Goal: Task Accomplishment & Management: Use online tool/utility

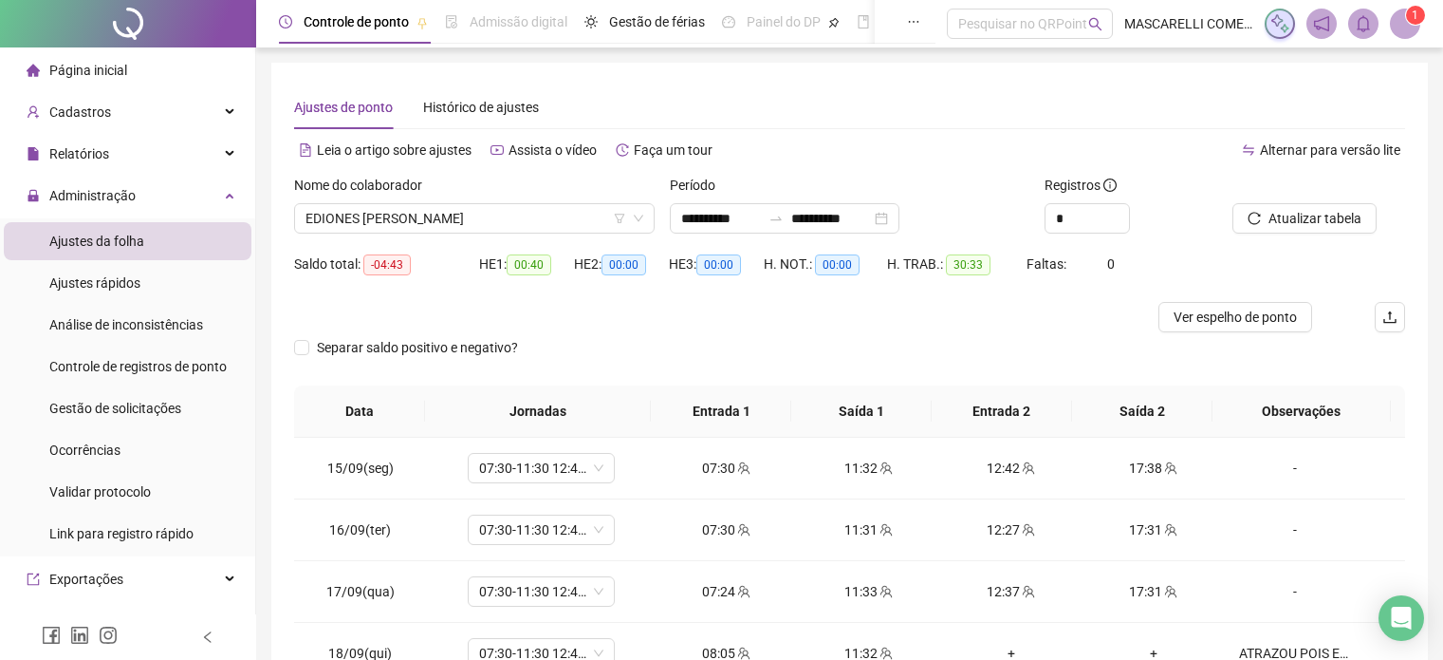
scroll to position [128, 0]
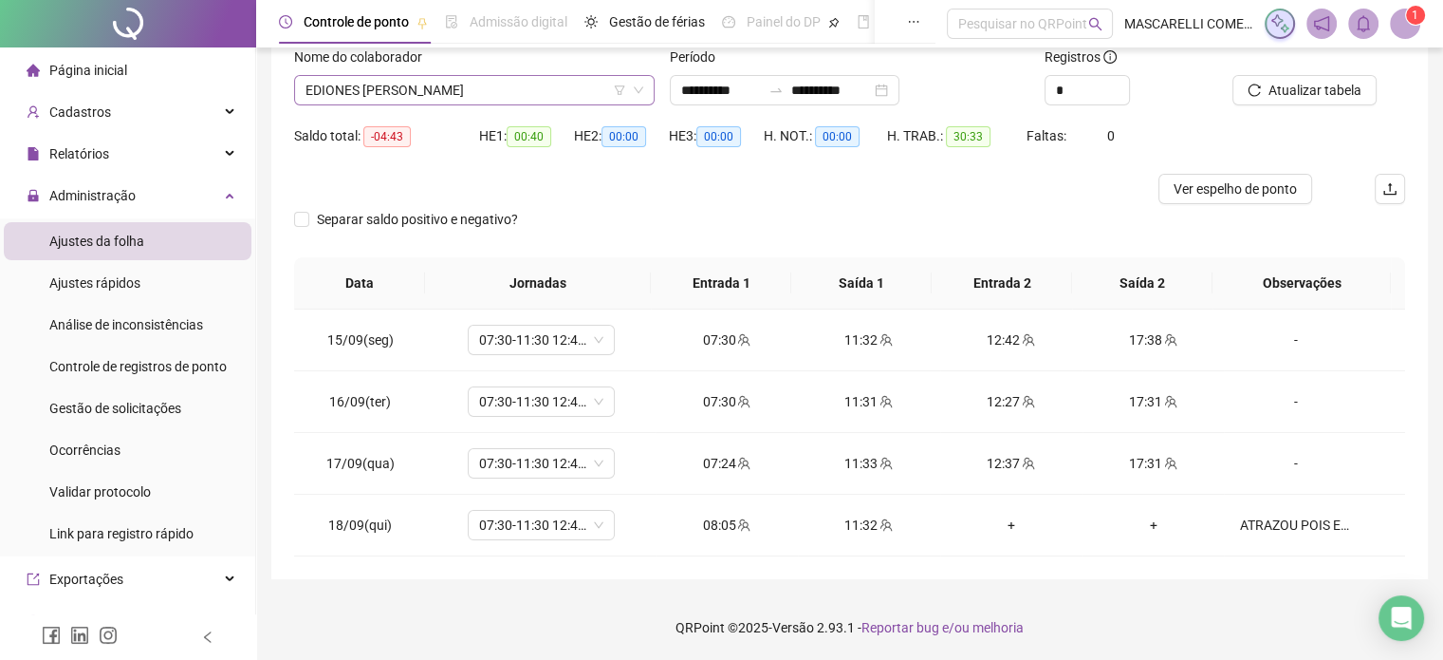
click at [492, 95] on span "EDIONES [PERSON_NAME]" at bounding box center [475, 90] width 338 height 28
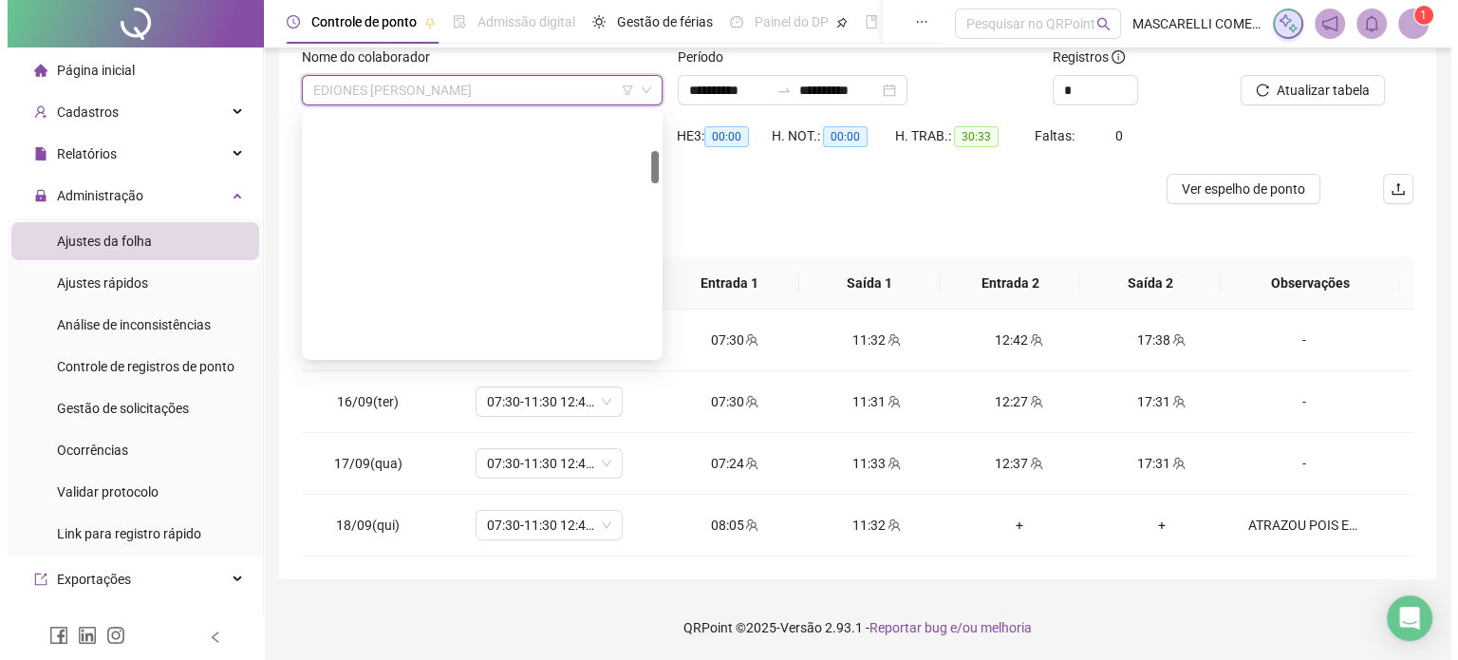
scroll to position [474, 0]
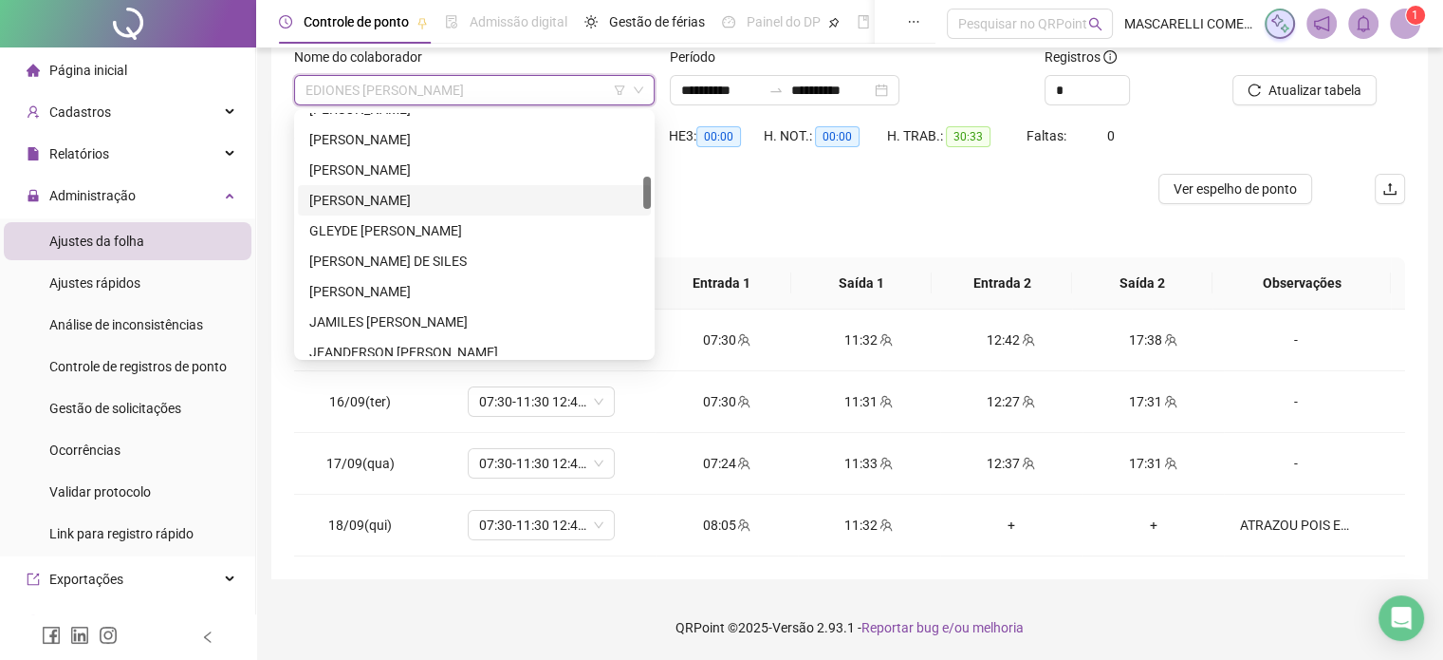
click at [359, 202] on div "[PERSON_NAME]" at bounding box center [474, 200] width 330 height 21
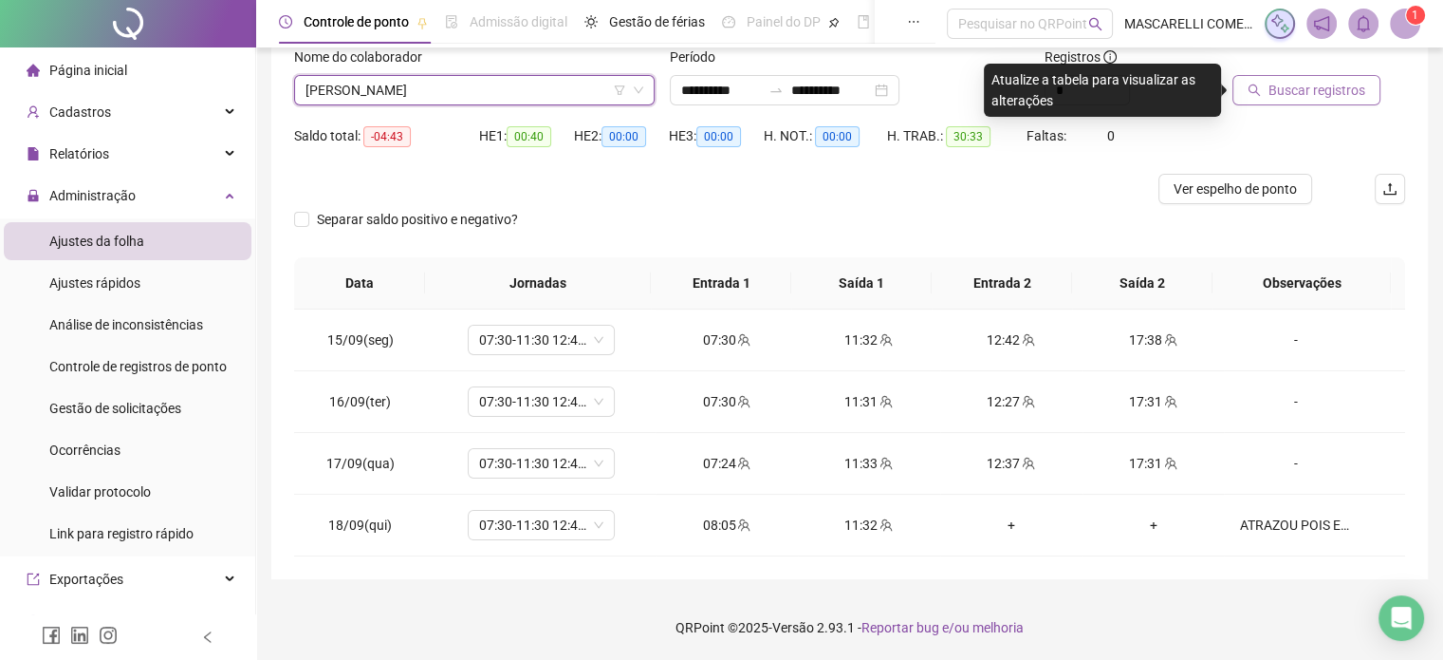
click at [1292, 90] on span "Buscar registros" at bounding box center [1317, 90] width 97 height 21
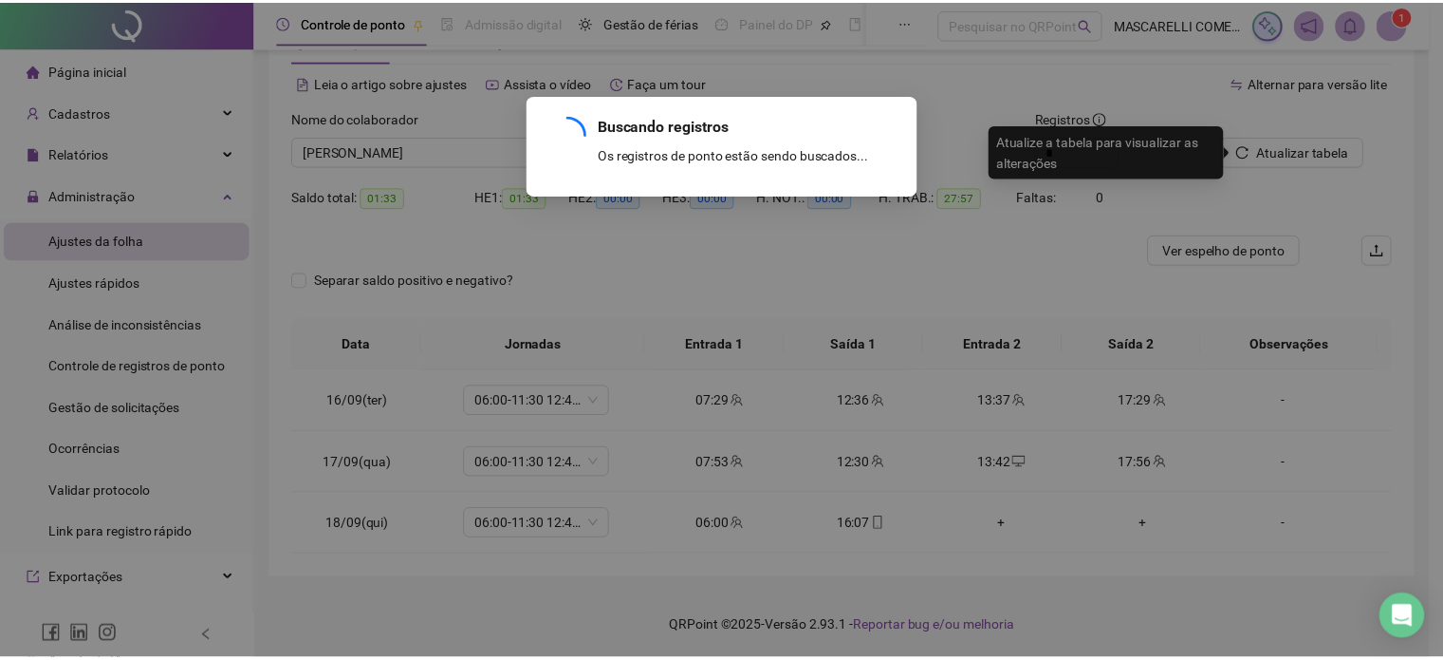
scroll to position [66, 0]
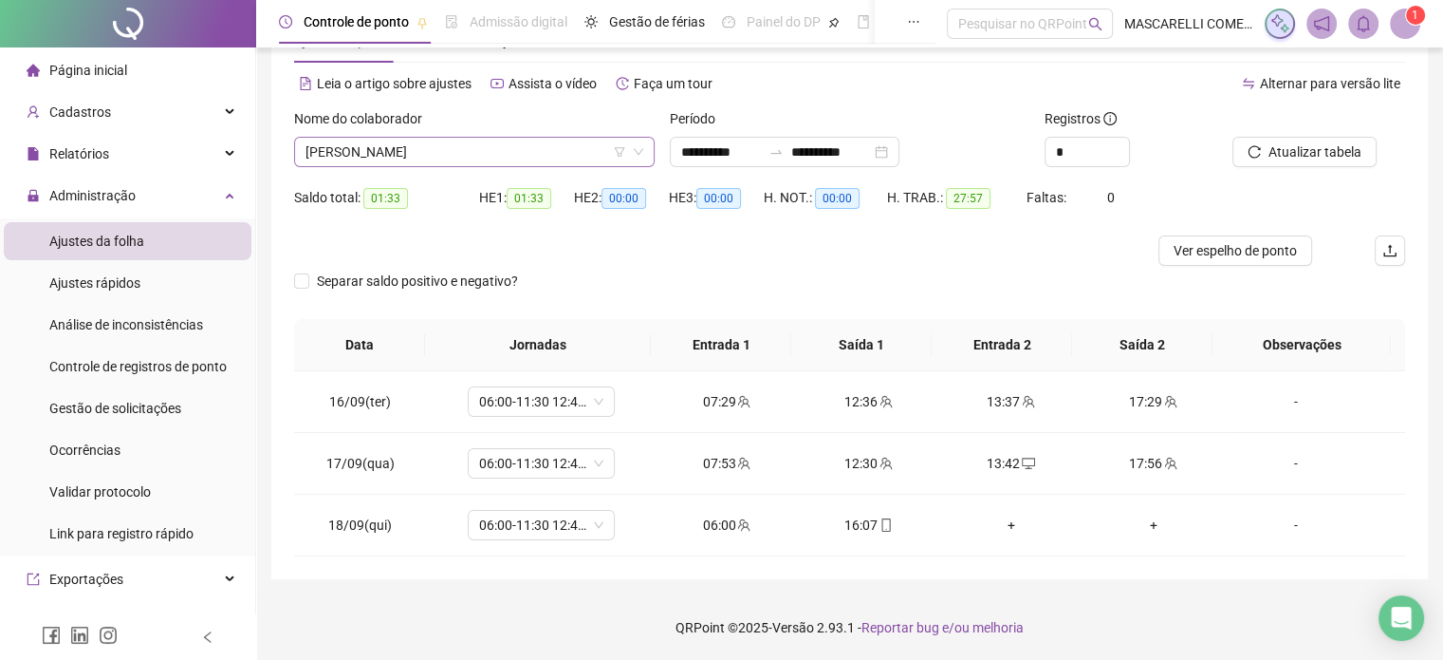
click at [475, 151] on span "[PERSON_NAME]" at bounding box center [475, 152] width 338 height 28
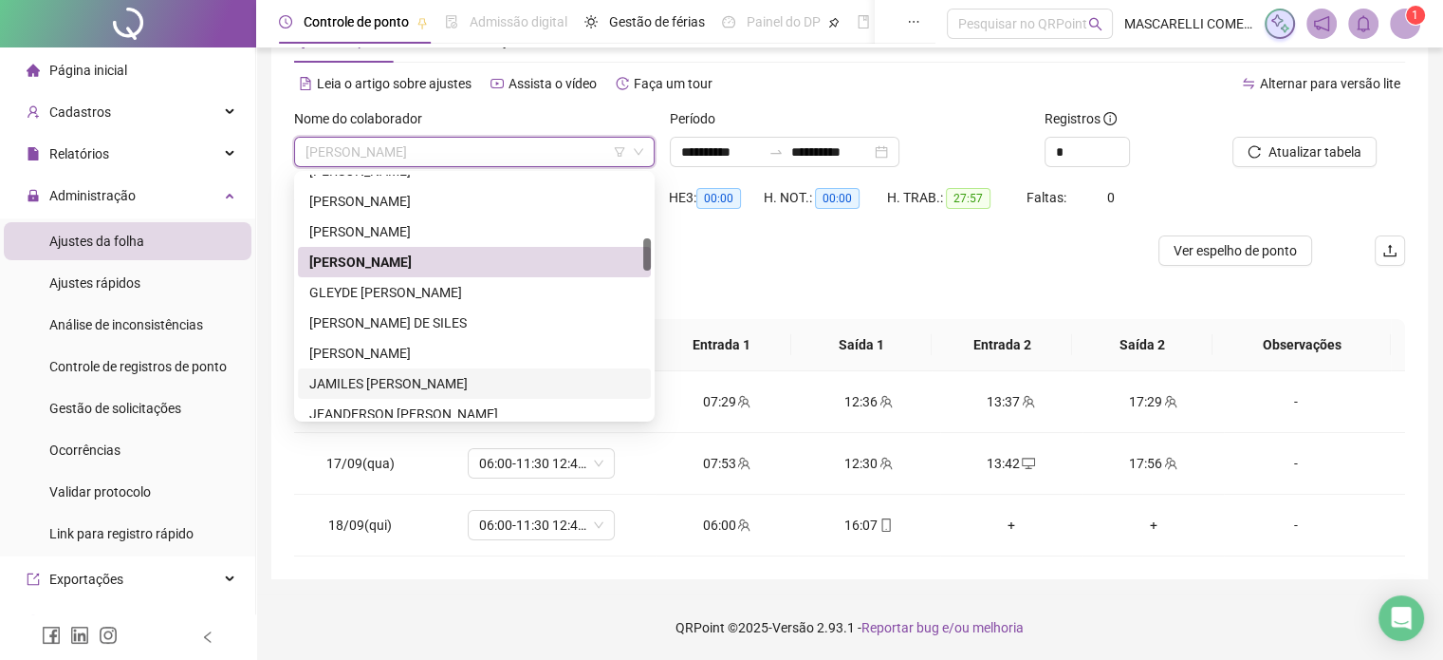
scroll to position [569, 0]
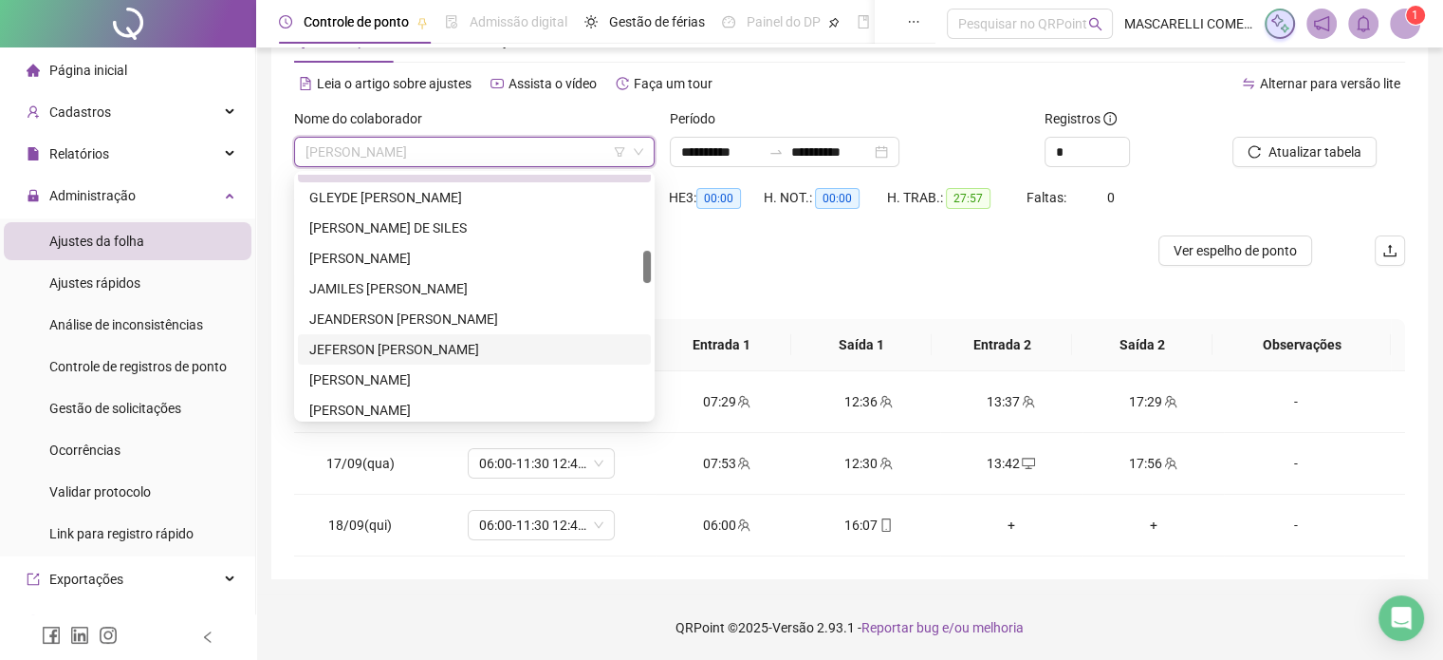
click at [383, 346] on div "JEFERSON [PERSON_NAME]" at bounding box center [474, 349] width 330 height 21
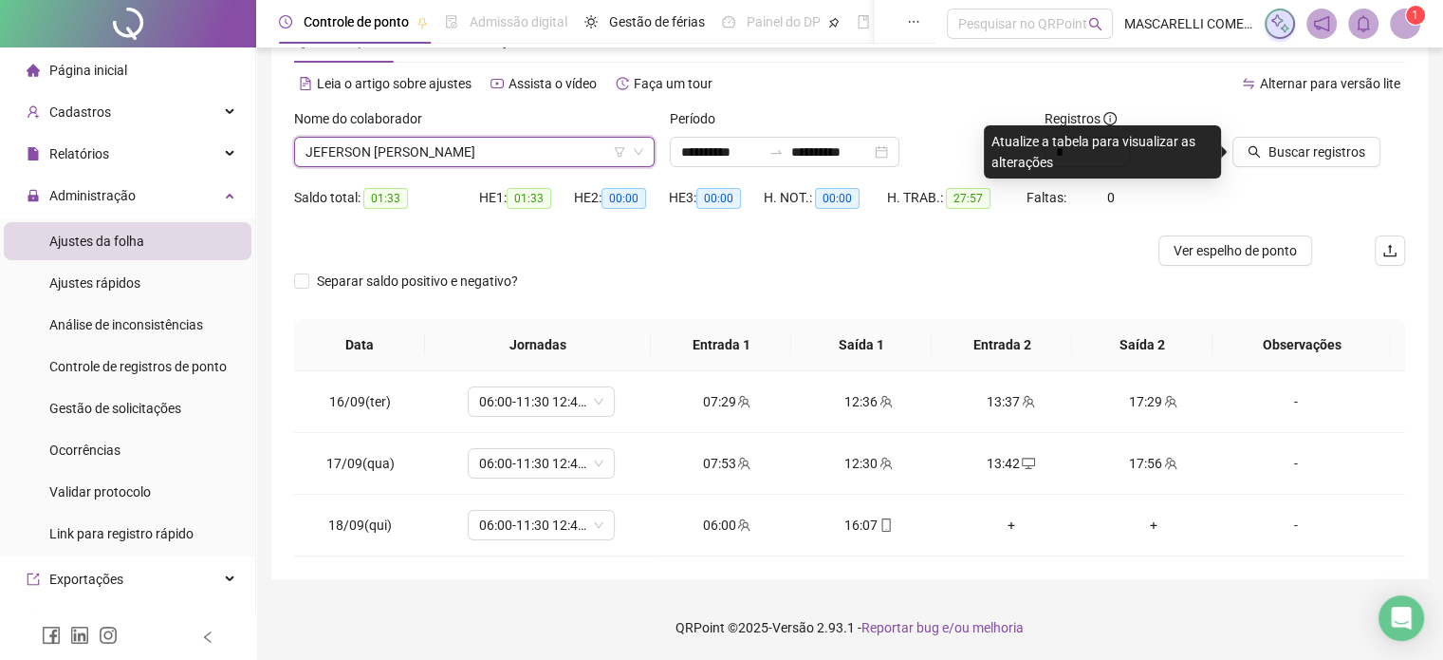
click at [1274, 137] on button "Buscar registros" at bounding box center [1307, 152] width 148 height 30
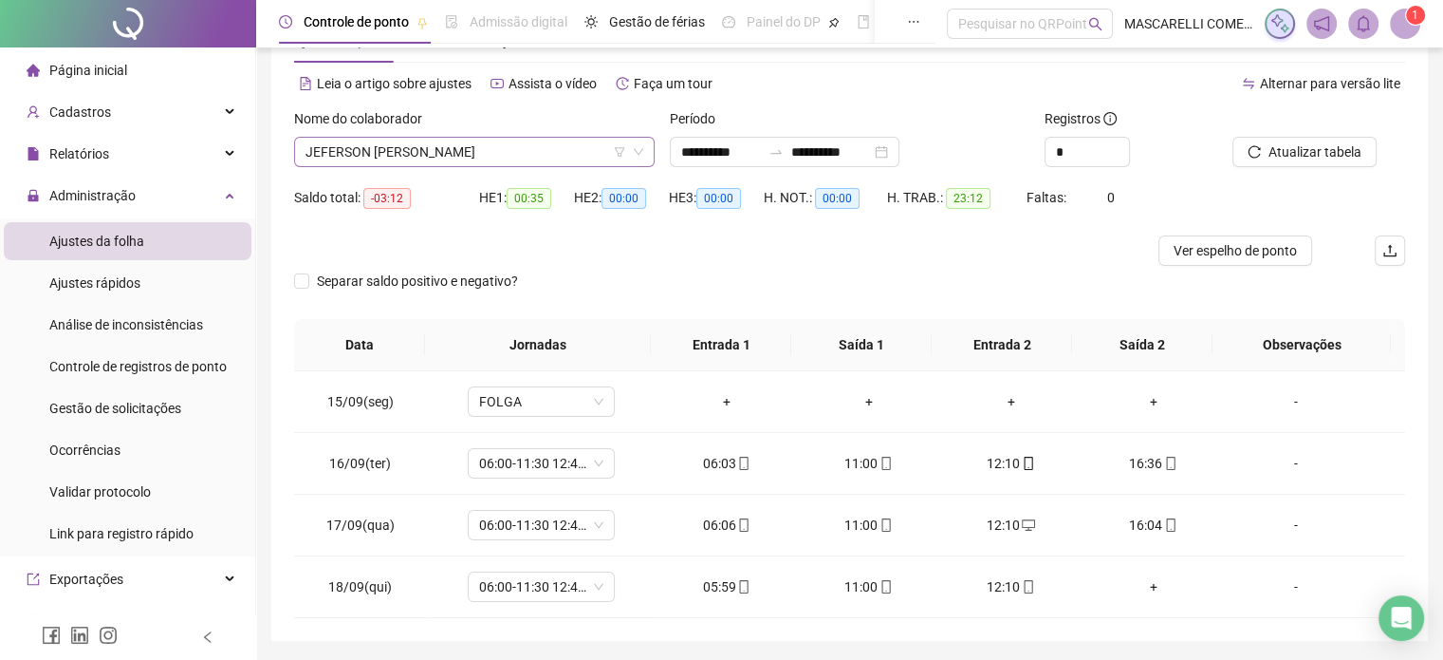
click at [407, 164] on span "JEFERSON [PERSON_NAME]" at bounding box center [475, 152] width 338 height 28
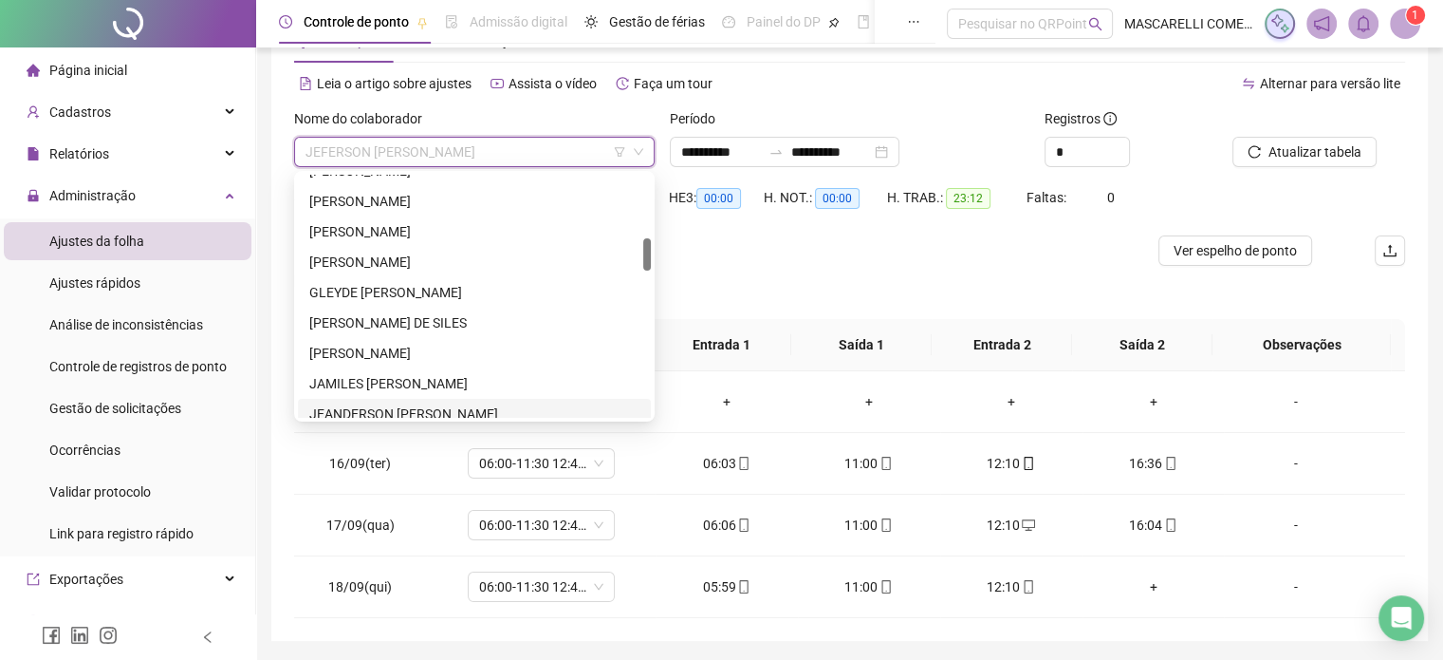
scroll to position [380, 0]
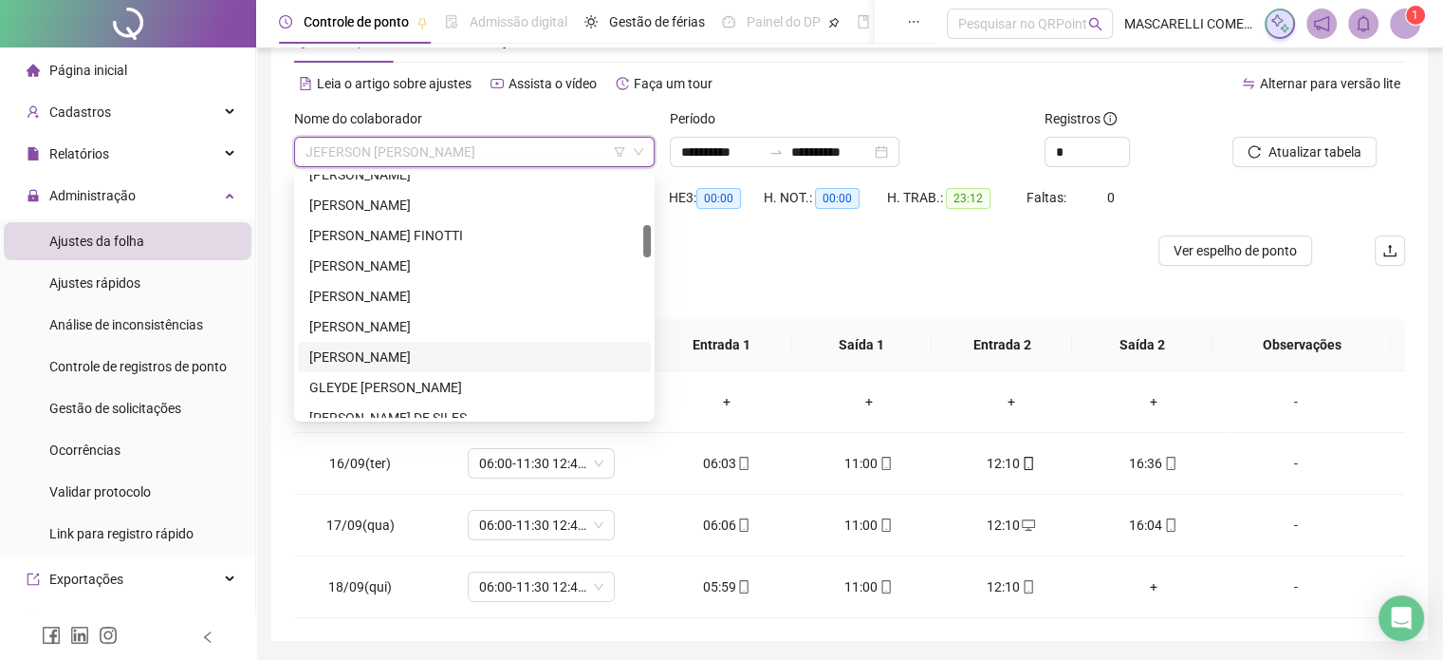
click at [362, 359] on div "[PERSON_NAME]" at bounding box center [474, 356] width 330 height 21
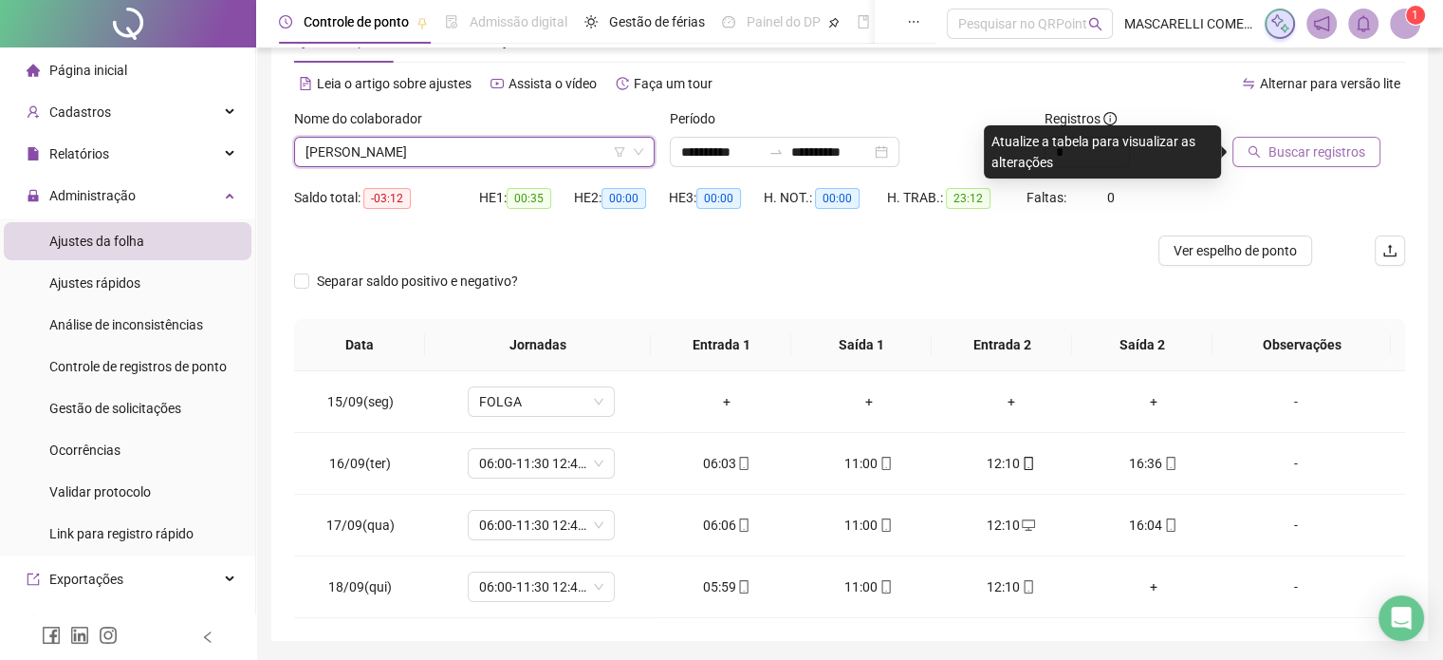
click at [1282, 149] on span "Buscar registros" at bounding box center [1317, 151] width 97 height 21
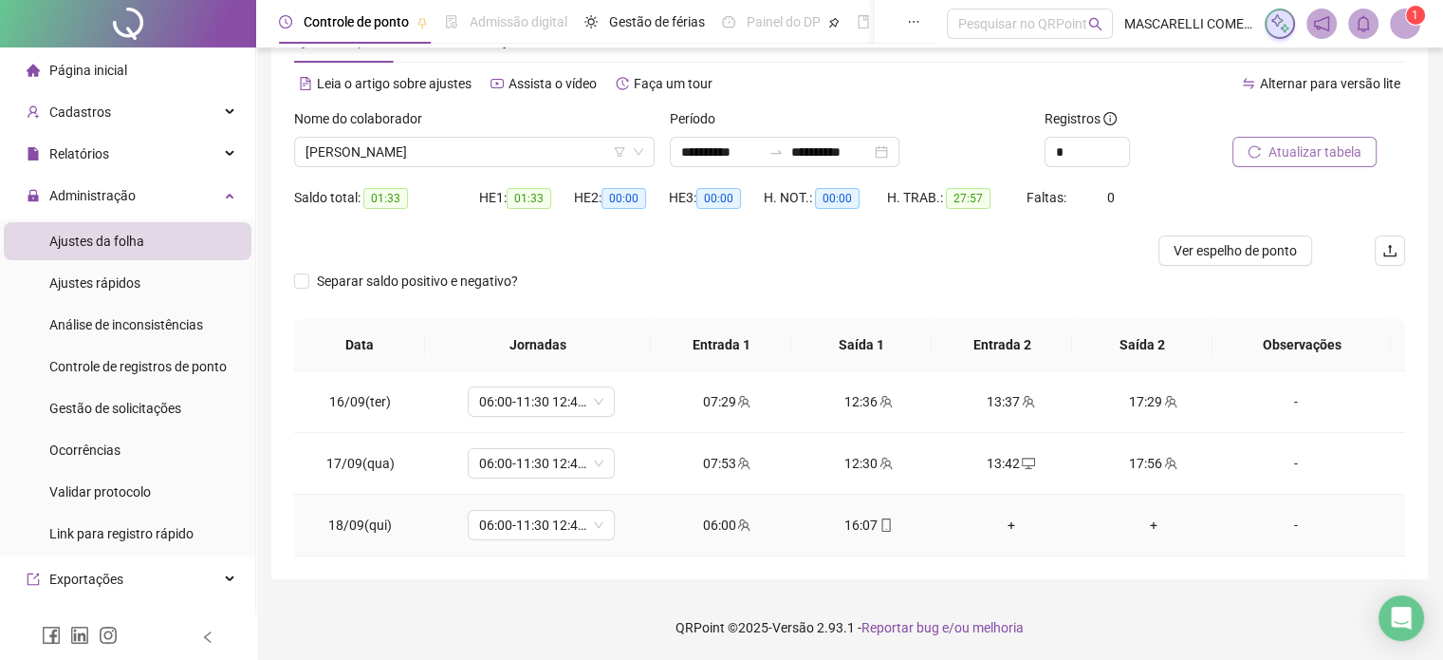
click at [1001, 525] on div "+" at bounding box center [1012, 524] width 112 height 21
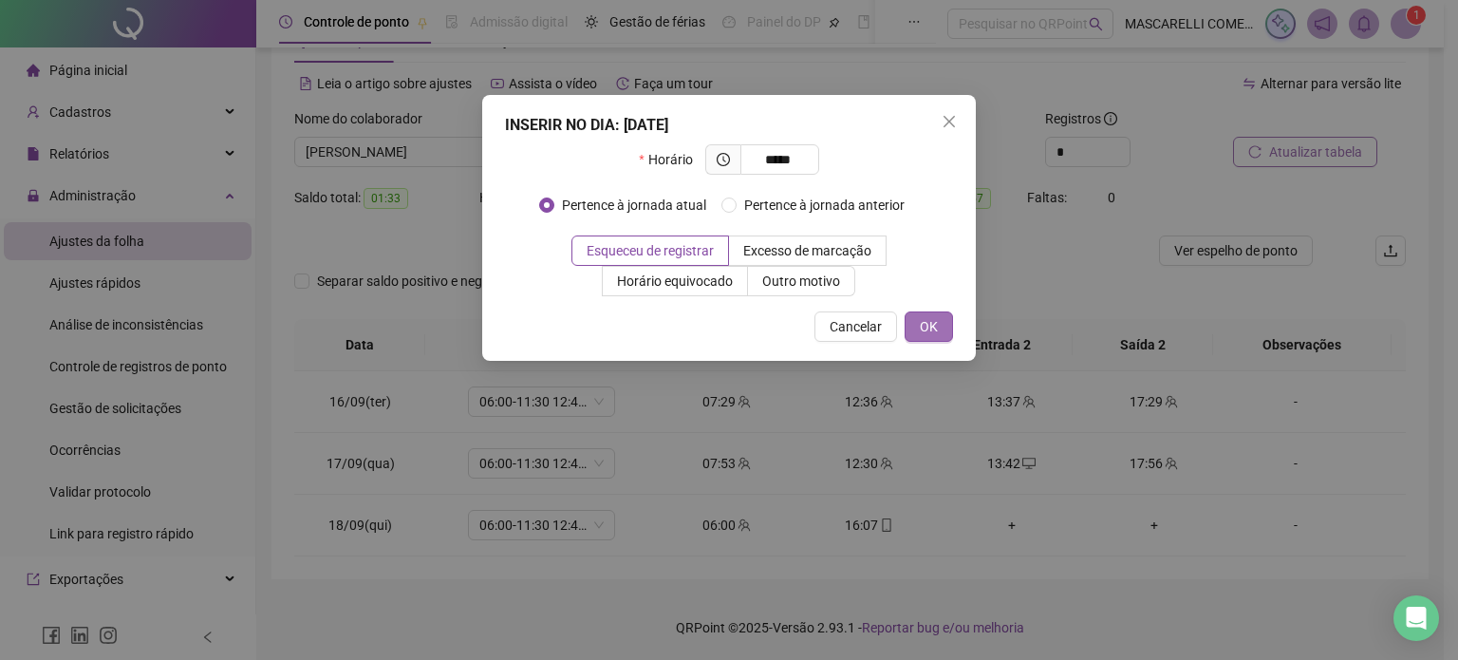
type input "*****"
click at [938, 325] on button "OK" at bounding box center [928, 326] width 48 height 30
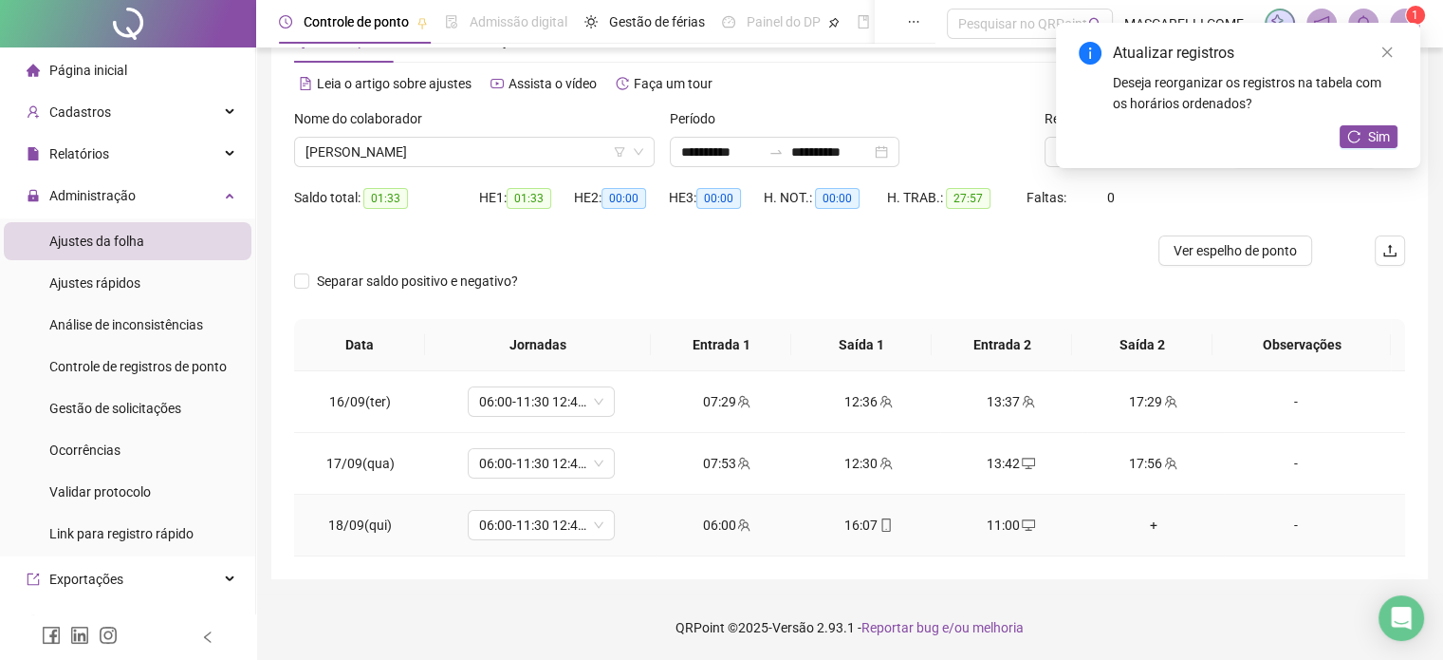
click at [1139, 522] on div "+" at bounding box center [1154, 524] width 112 height 21
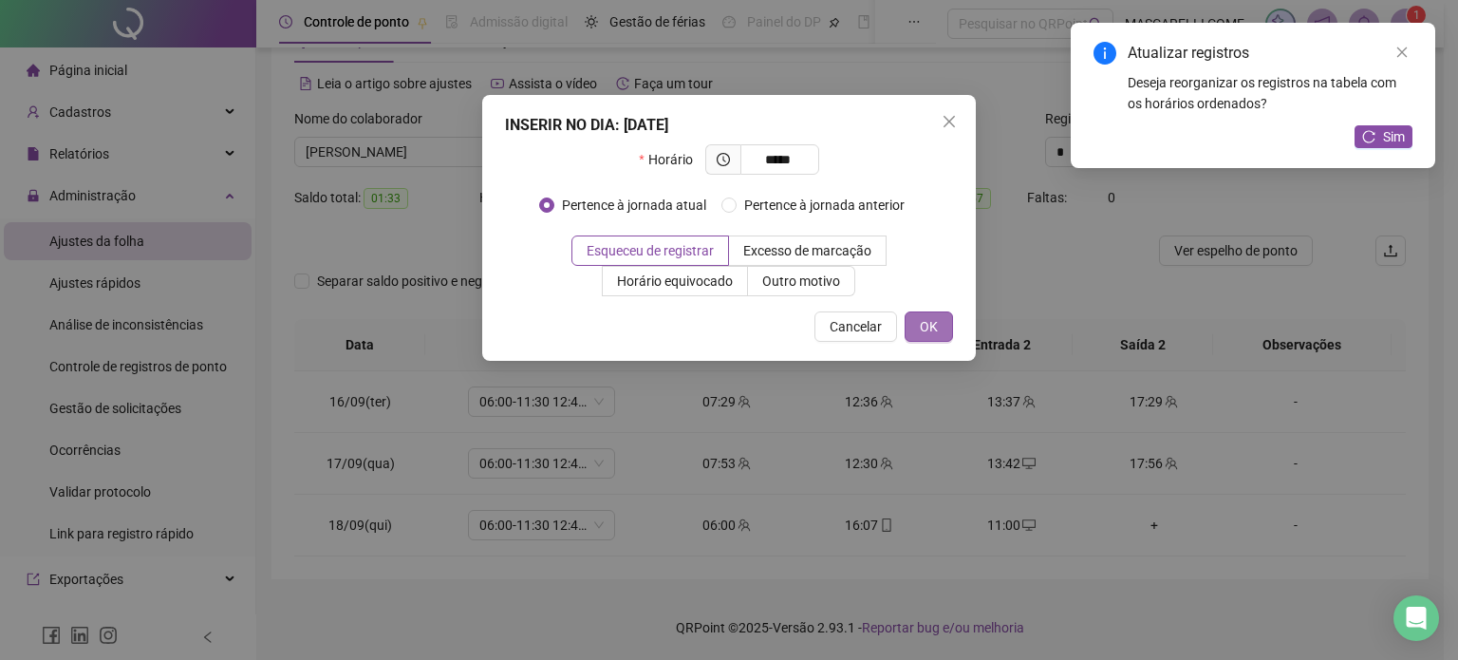
type input "*****"
click at [931, 325] on span "OK" at bounding box center [929, 326] width 18 height 21
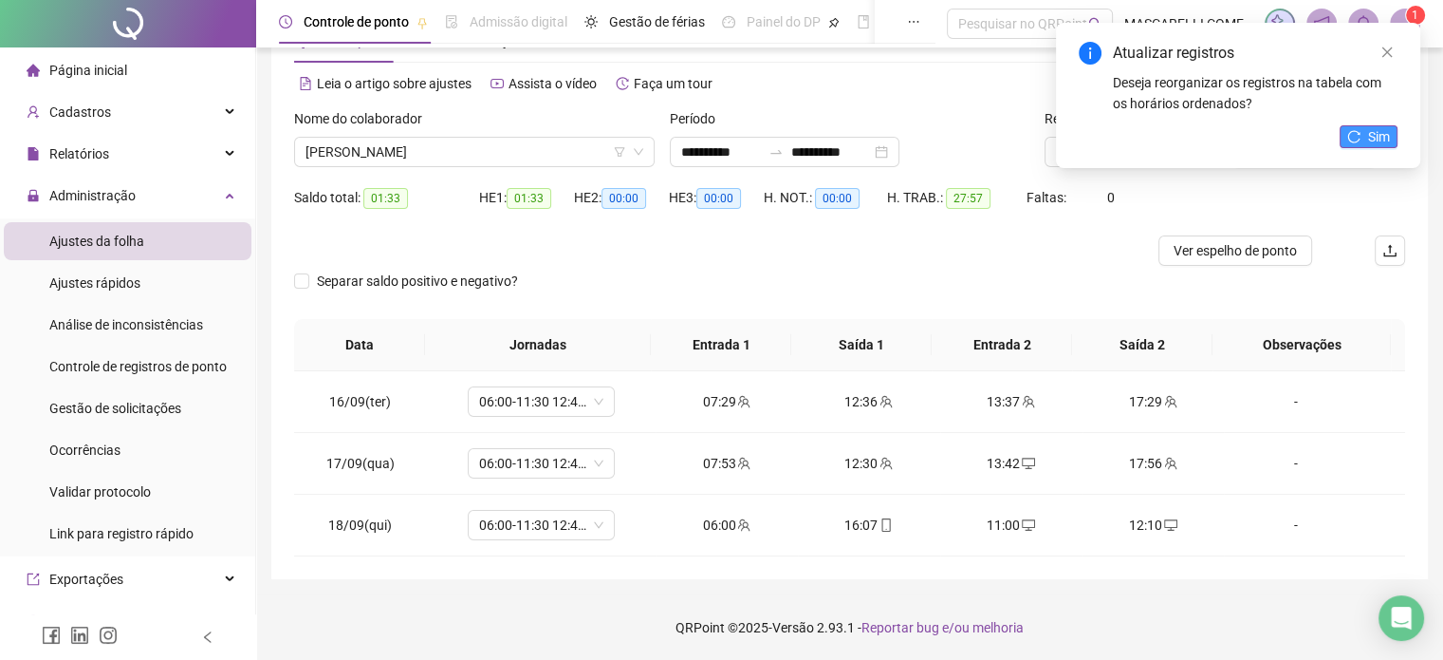
click at [1363, 138] on button "Sim" at bounding box center [1369, 136] width 58 height 23
